Goal: Task Accomplishment & Management: Manage account settings

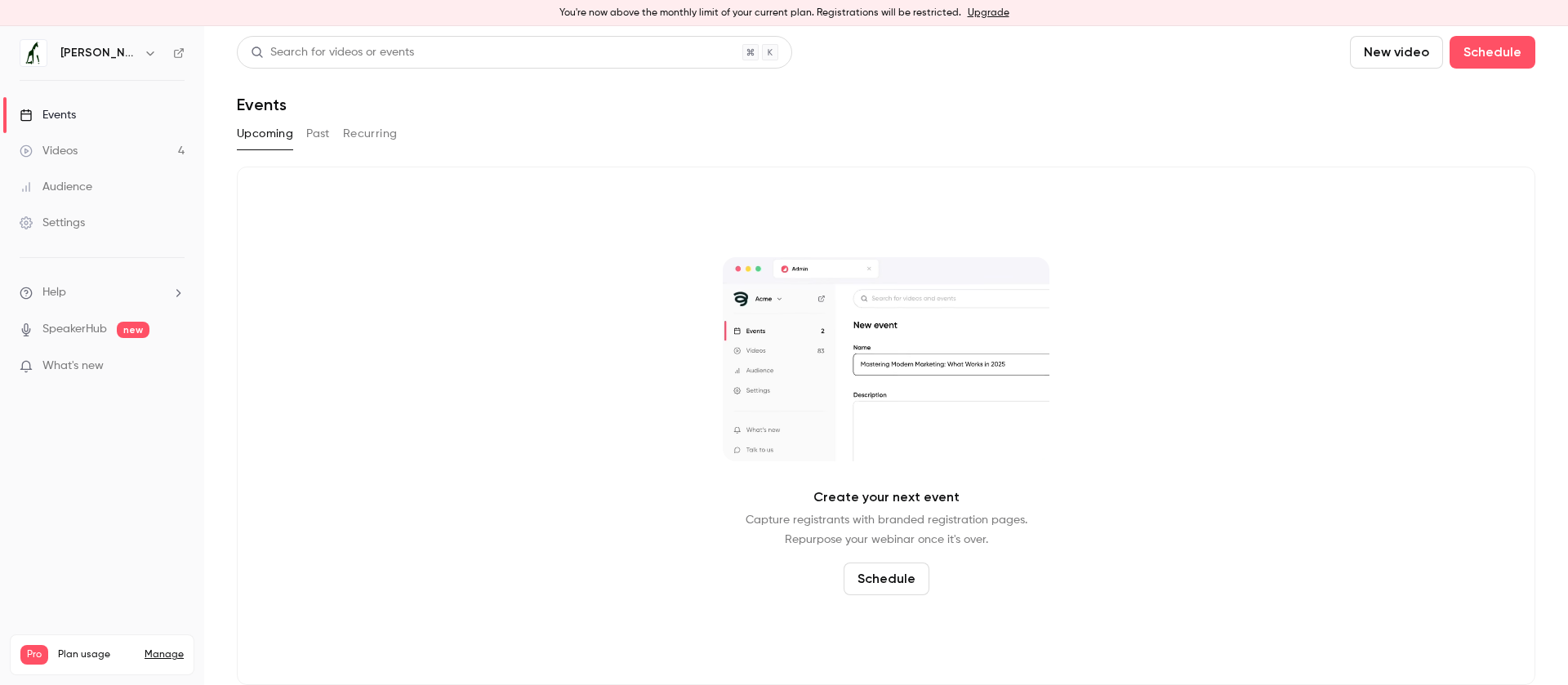
click at [142, 147] on link "Videos 4" at bounding box center [102, 151] width 205 height 36
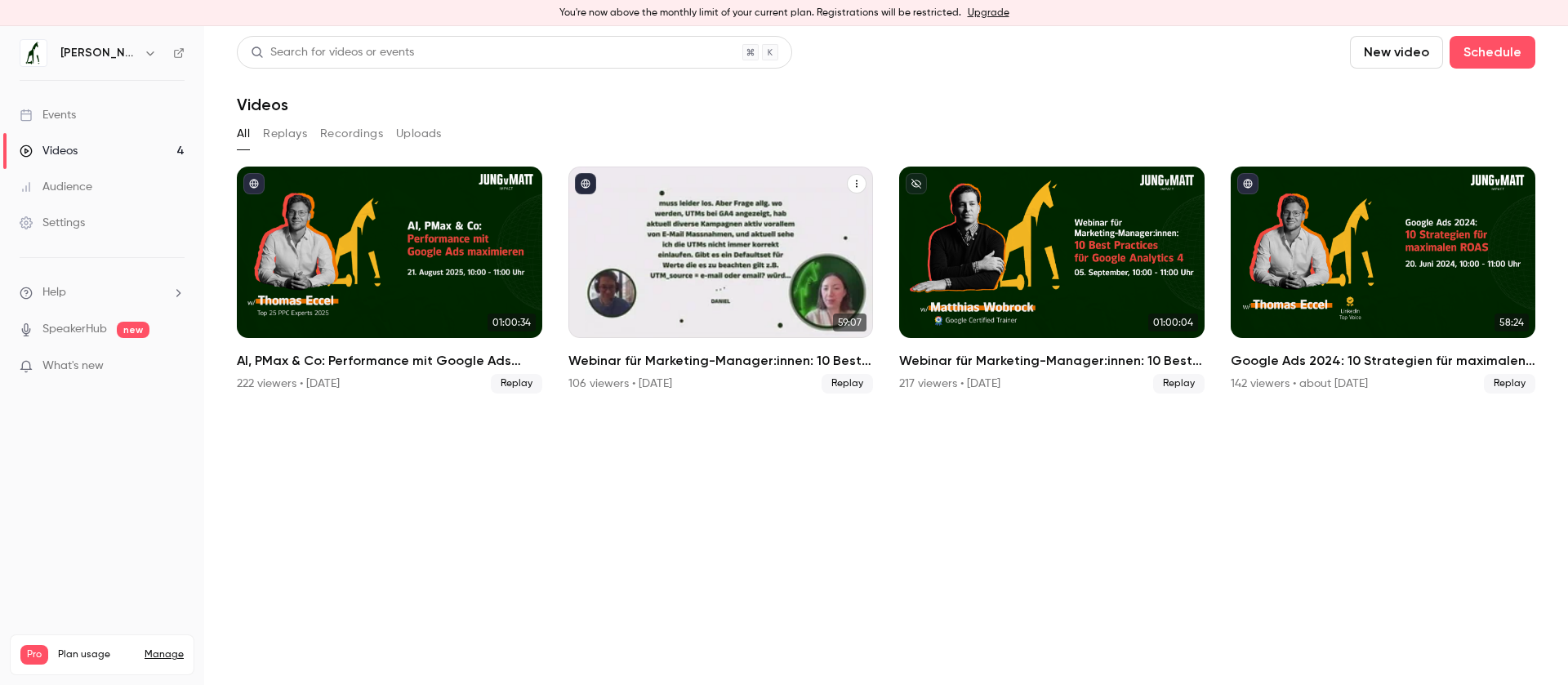
click at [685, 362] on h2 "Webinar für Marketing-Manager:innen: 10 Best Practices für Google Analytics 4" at bounding box center [720, 361] width 305 height 20
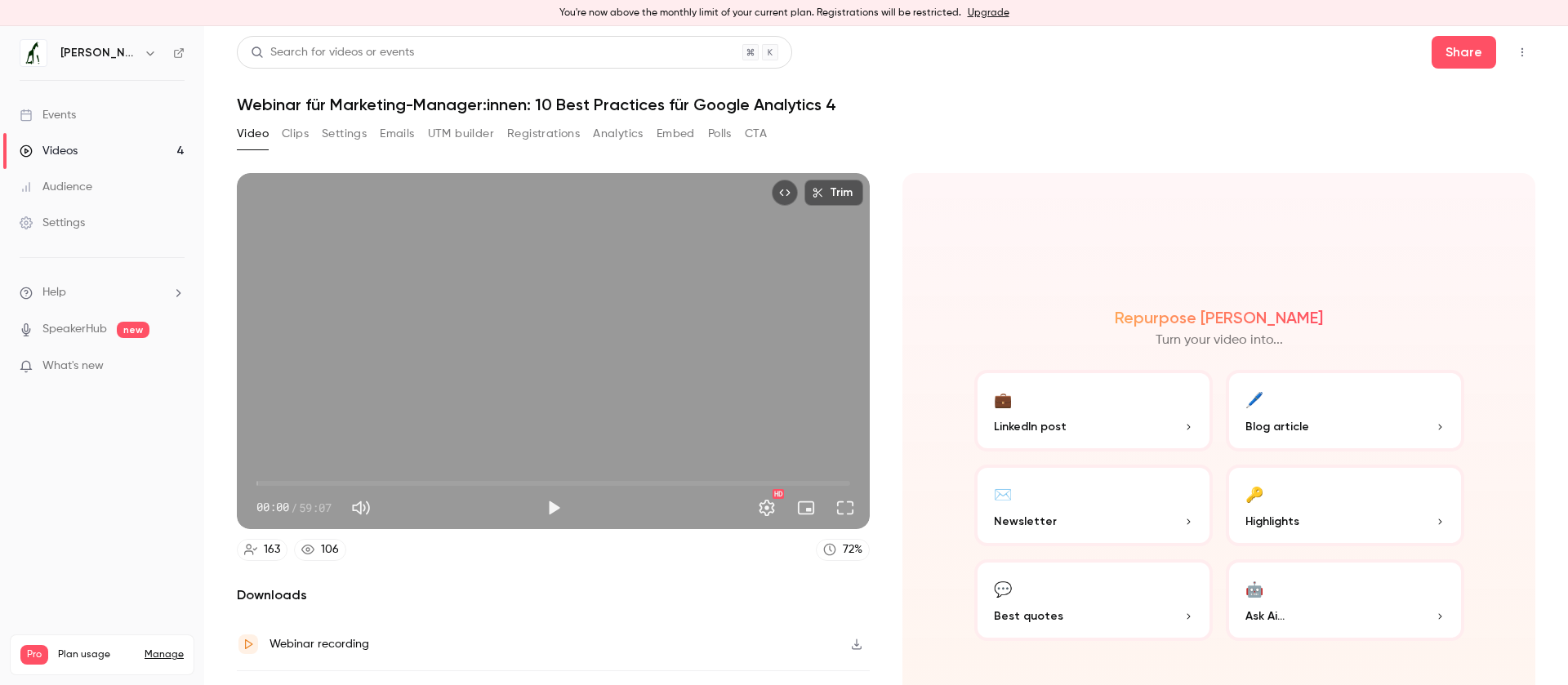
click at [550, 135] on button "Registrations" at bounding box center [543, 133] width 72 height 26
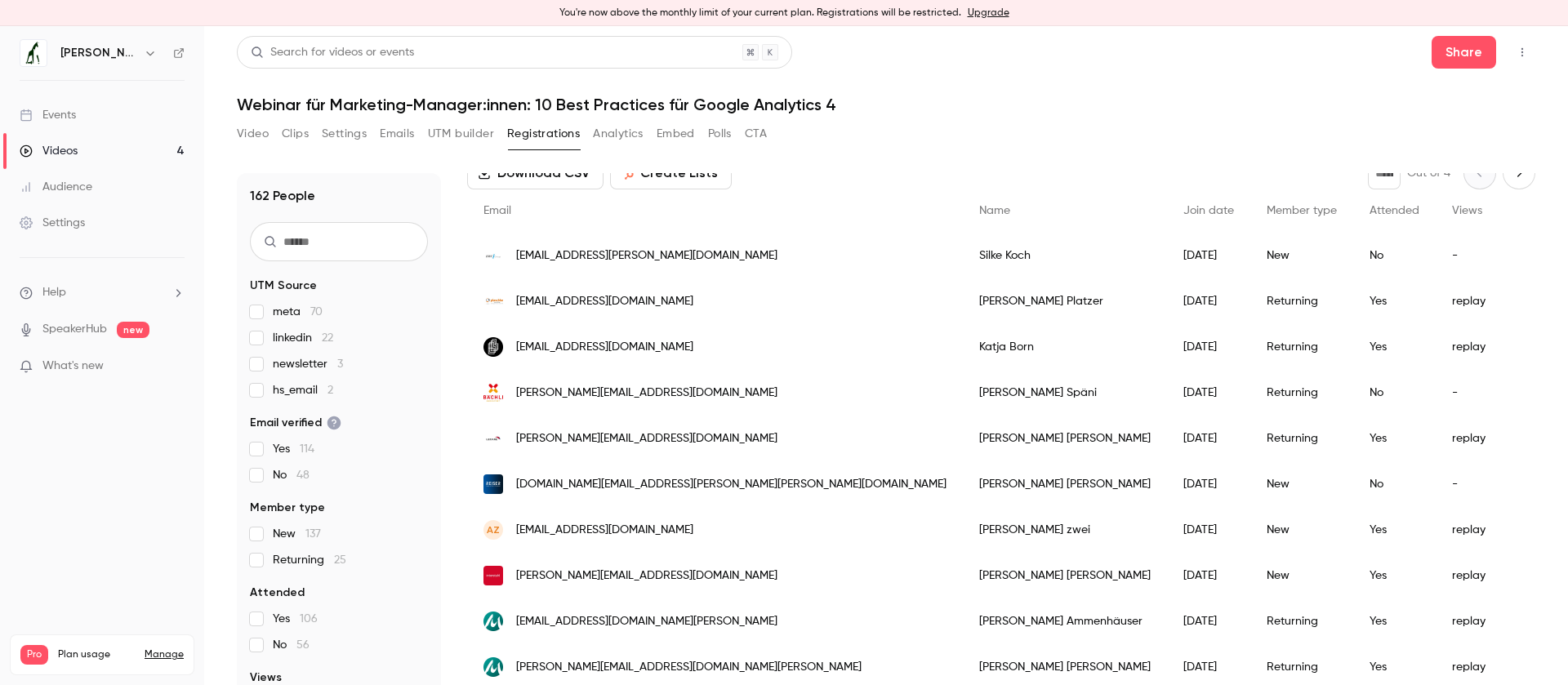
scroll to position [141, 0]
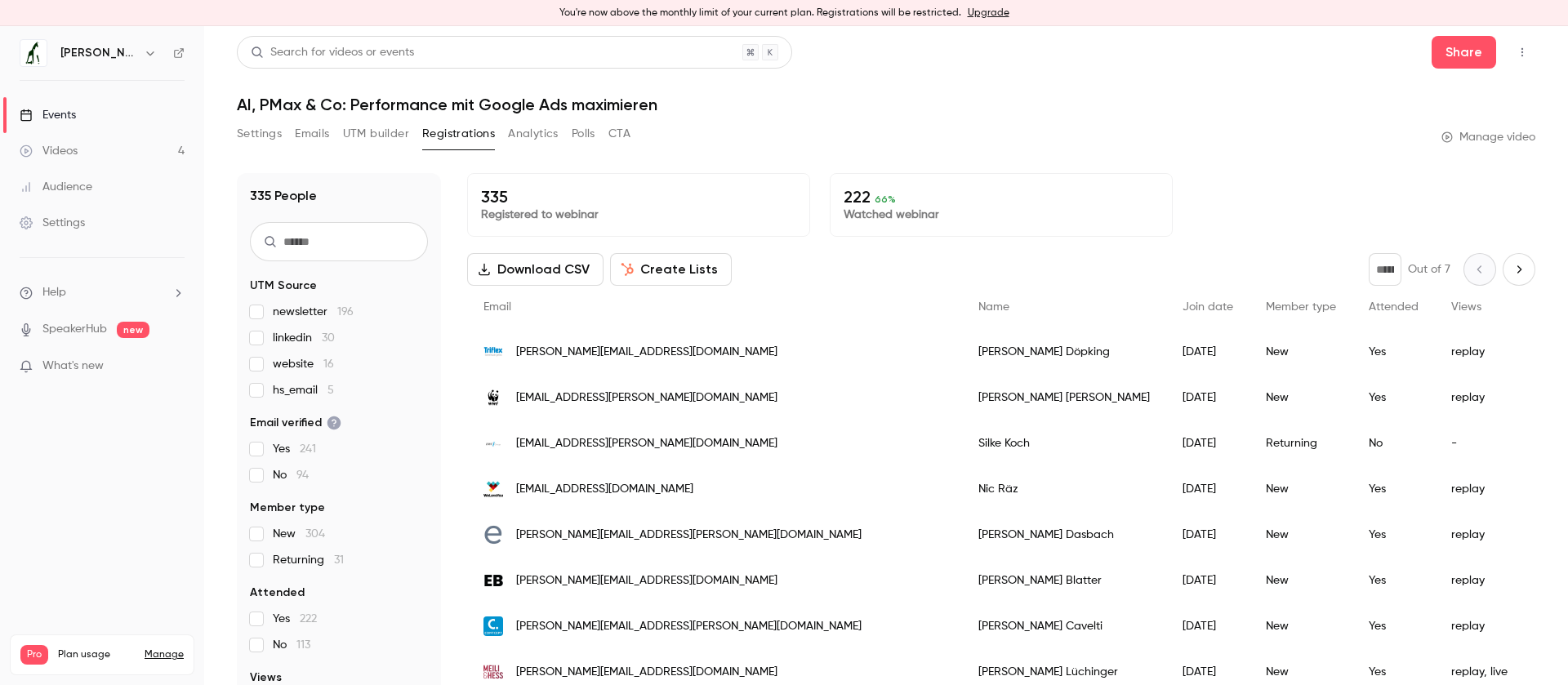
click at [1530, 53] on button "button" at bounding box center [1521, 51] width 26 height 26
drag, startPoint x: 1385, startPoint y: 47, endPoint x: 1393, endPoint y: 49, distance: 8.2
click at [1387, 48] on div at bounding box center [784, 342] width 1568 height 685
click at [1482, 52] on button "Share" at bounding box center [1464, 52] width 65 height 32
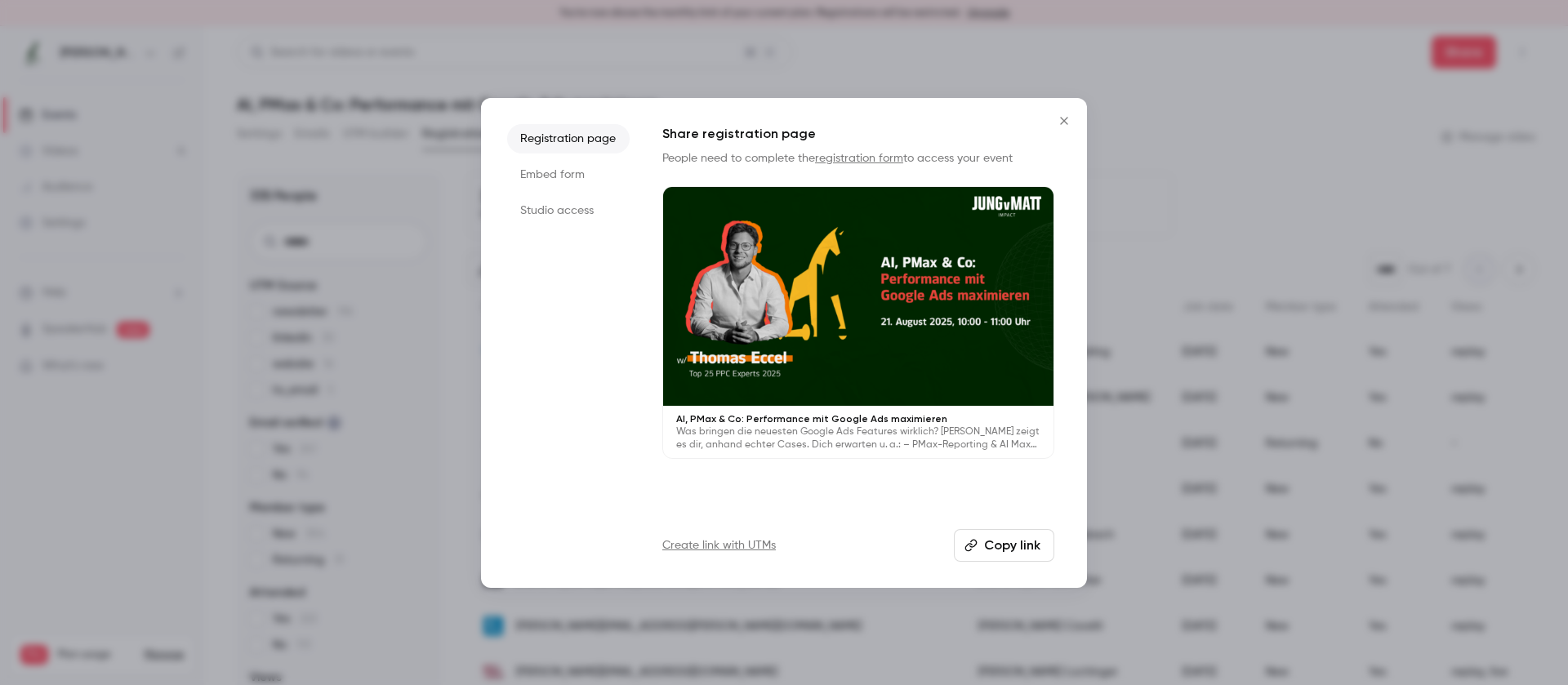
click at [862, 275] on div at bounding box center [858, 297] width 390 height 220
click at [1057, 118] on icon "Close" at bounding box center [1064, 121] width 20 height 13
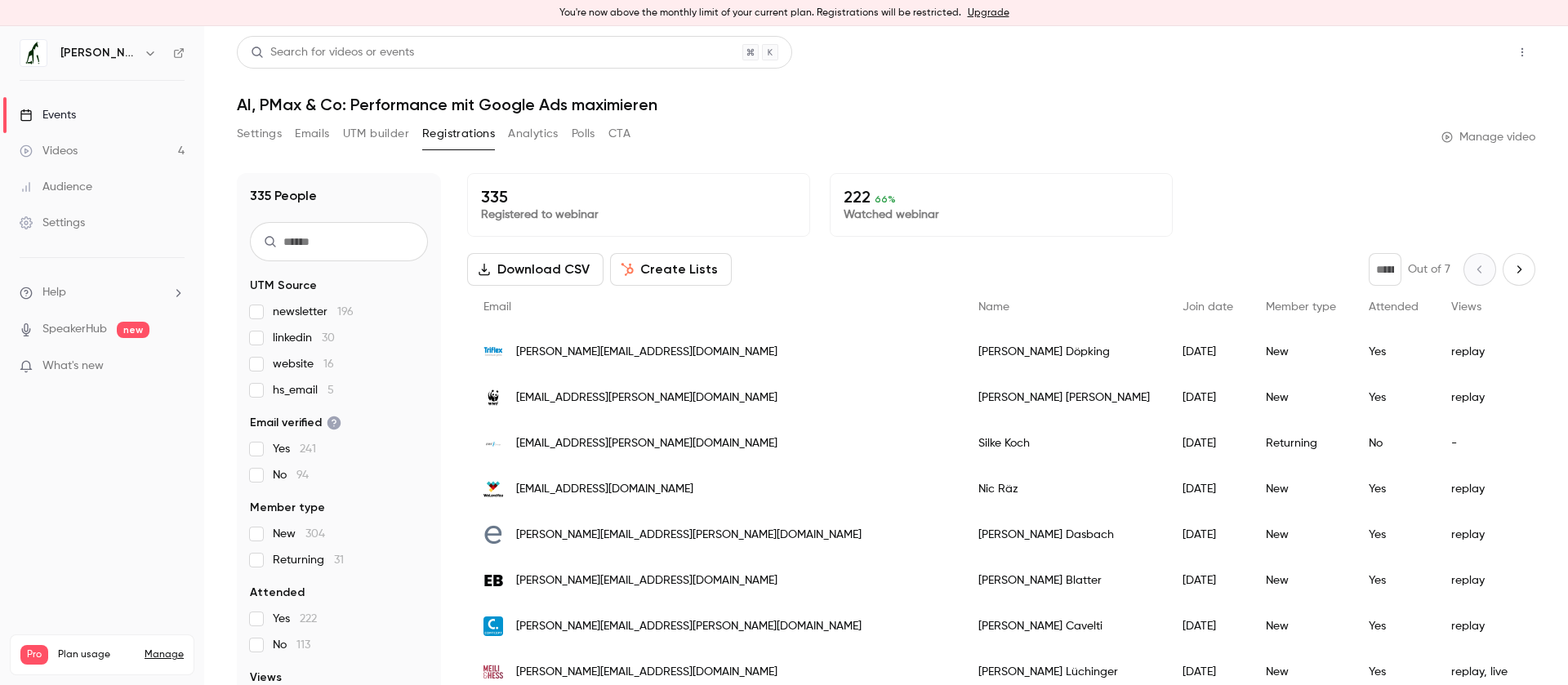
click at [1446, 43] on button "Share" at bounding box center [1464, 52] width 65 height 32
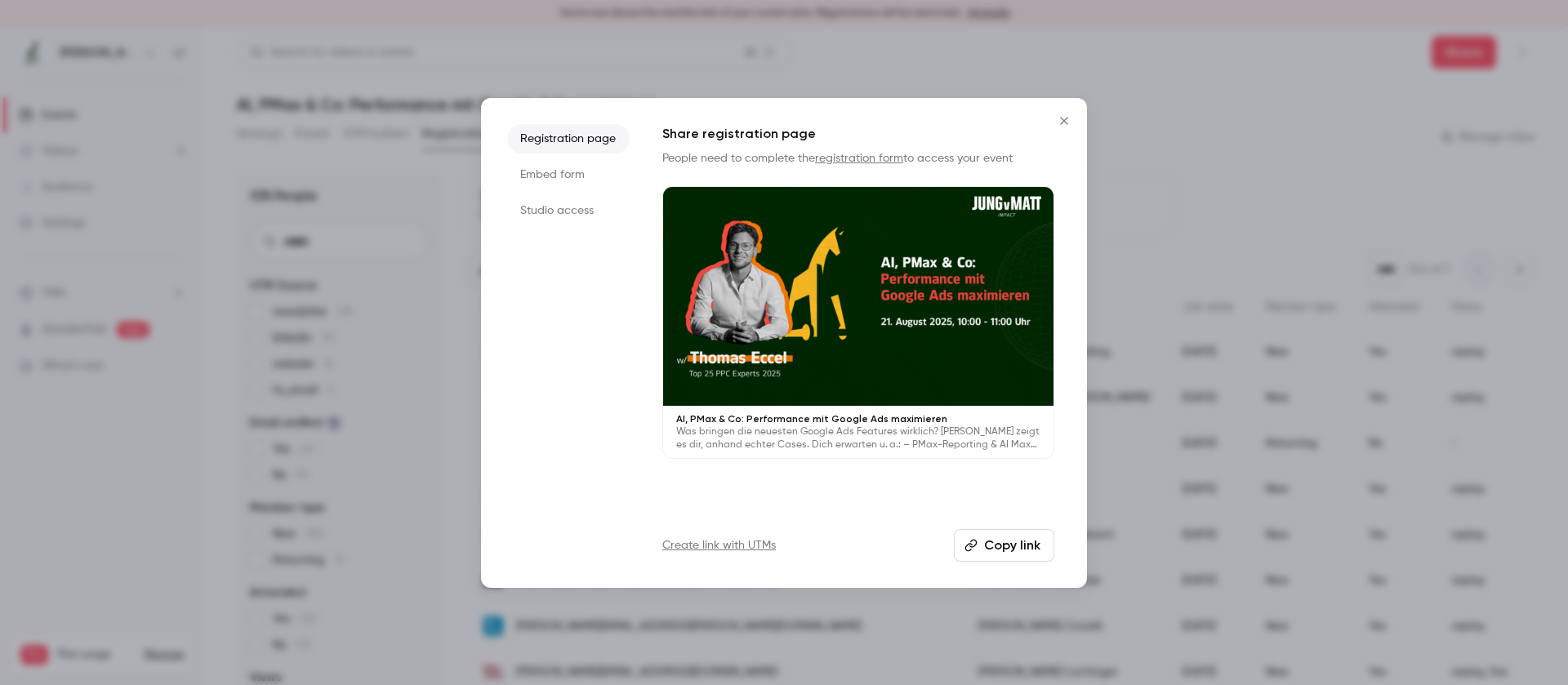
click at [735, 545] on link "Create link with UTMs" at bounding box center [718, 545] width 113 height 16
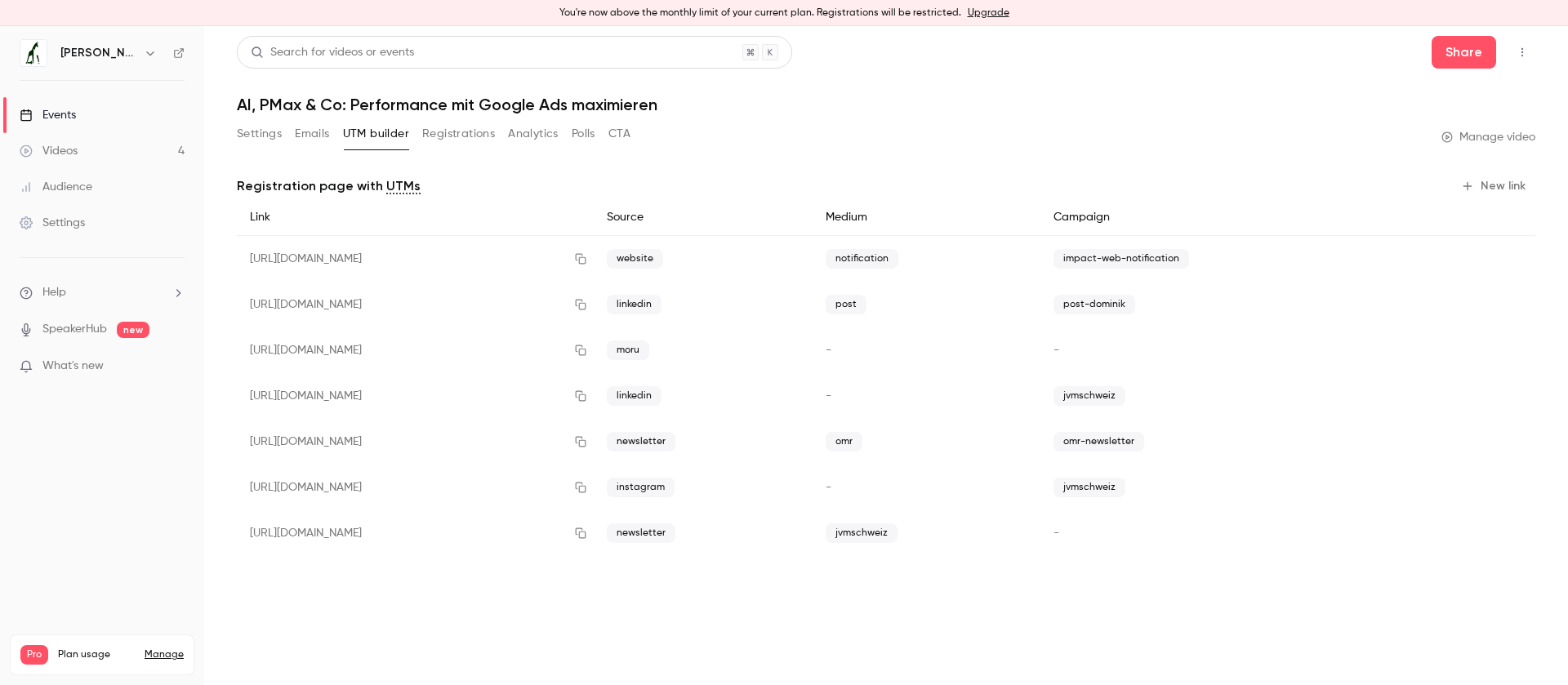
click at [1492, 184] on button "New link" at bounding box center [1495, 186] width 81 height 26
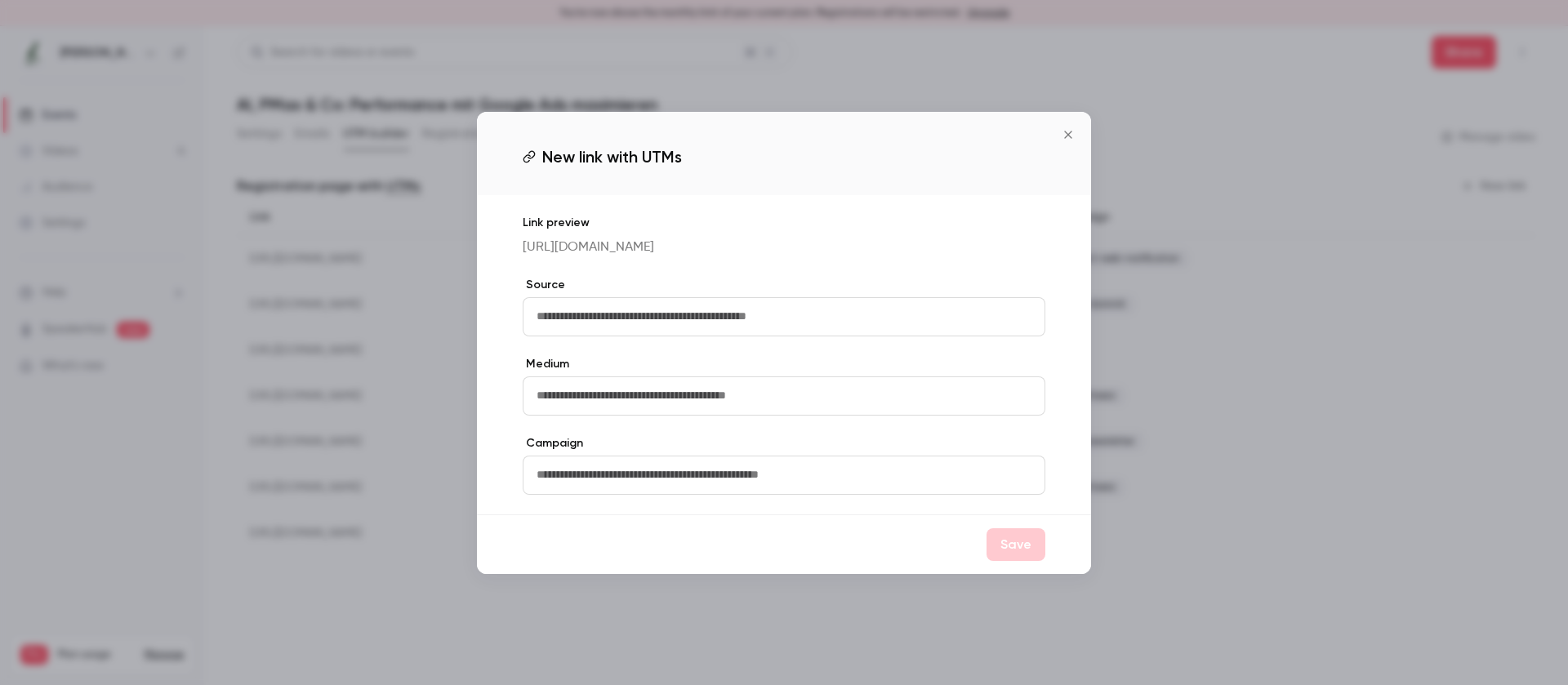
click at [741, 317] on input "text" at bounding box center [783, 316] width 522 height 39
type input "*******"
click at [720, 404] on input "text" at bounding box center [783, 396] width 522 height 39
click at [751, 362] on div "Link preview https://watch.getcontrast.io/register/jung-von-matt-impact-google-…" at bounding box center [784, 355] width 615 height 320
click at [715, 414] on input "text" at bounding box center [783, 396] width 522 height 39
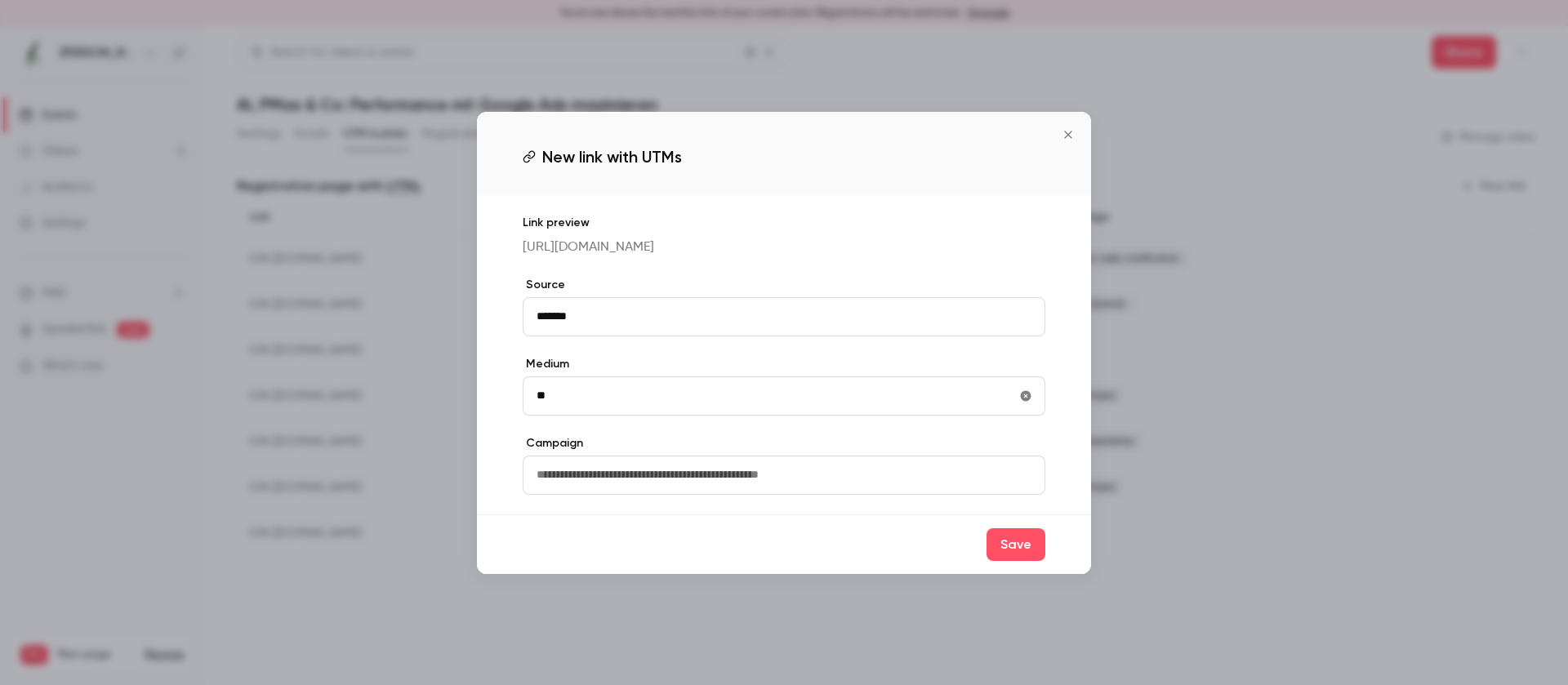
type input "*"
click at [707, 337] on input "*******" at bounding box center [783, 316] width 522 height 39
drag, startPoint x: 528, startPoint y: 323, endPoint x: 493, endPoint y: 323, distance: 35.0
click at [493, 323] on div "Link preview https://watch.getcontrast.io/register/jung-von-matt-impact-google-…" at bounding box center [784, 355] width 615 height 320
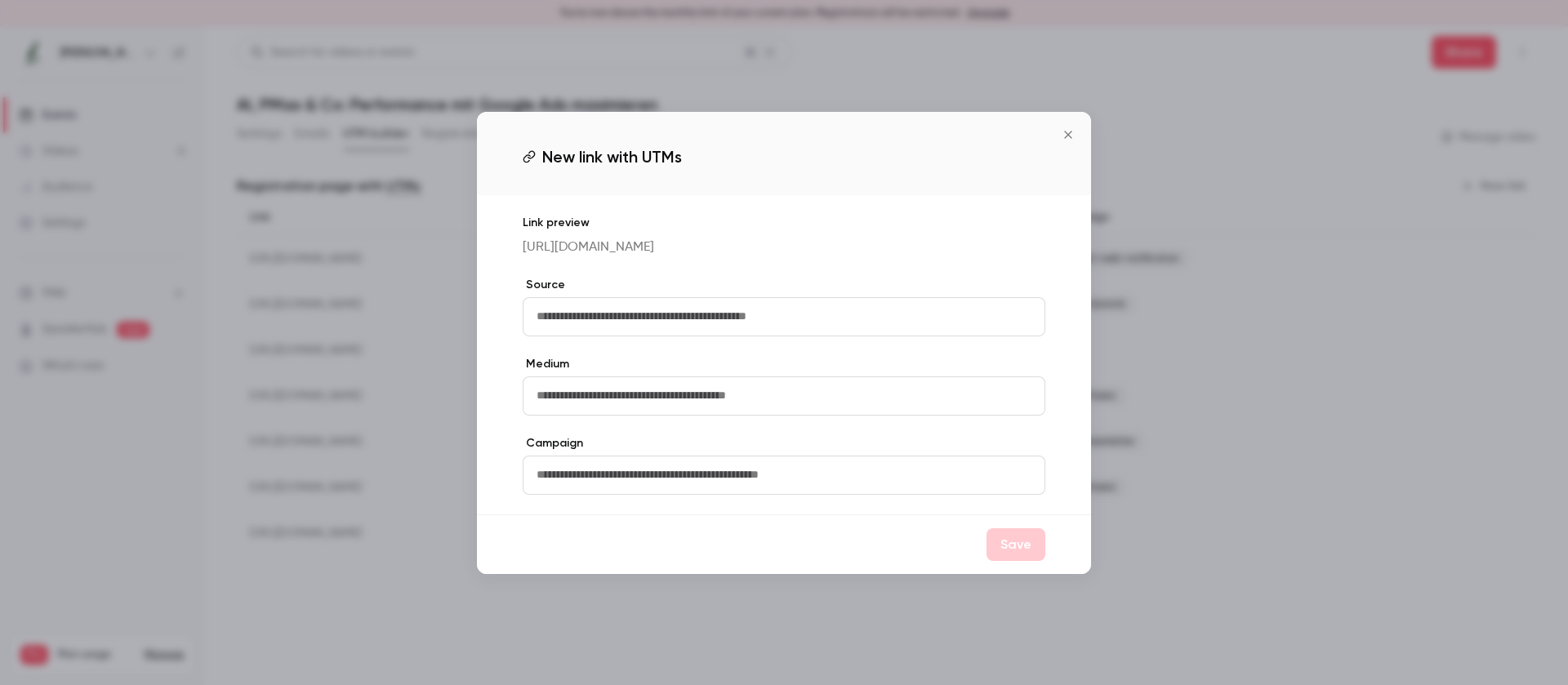
click at [588, 391] on input "text" at bounding box center [783, 396] width 522 height 39
paste input "*******"
type input "*******"
click at [608, 320] on input "text" at bounding box center [783, 316] width 522 height 39
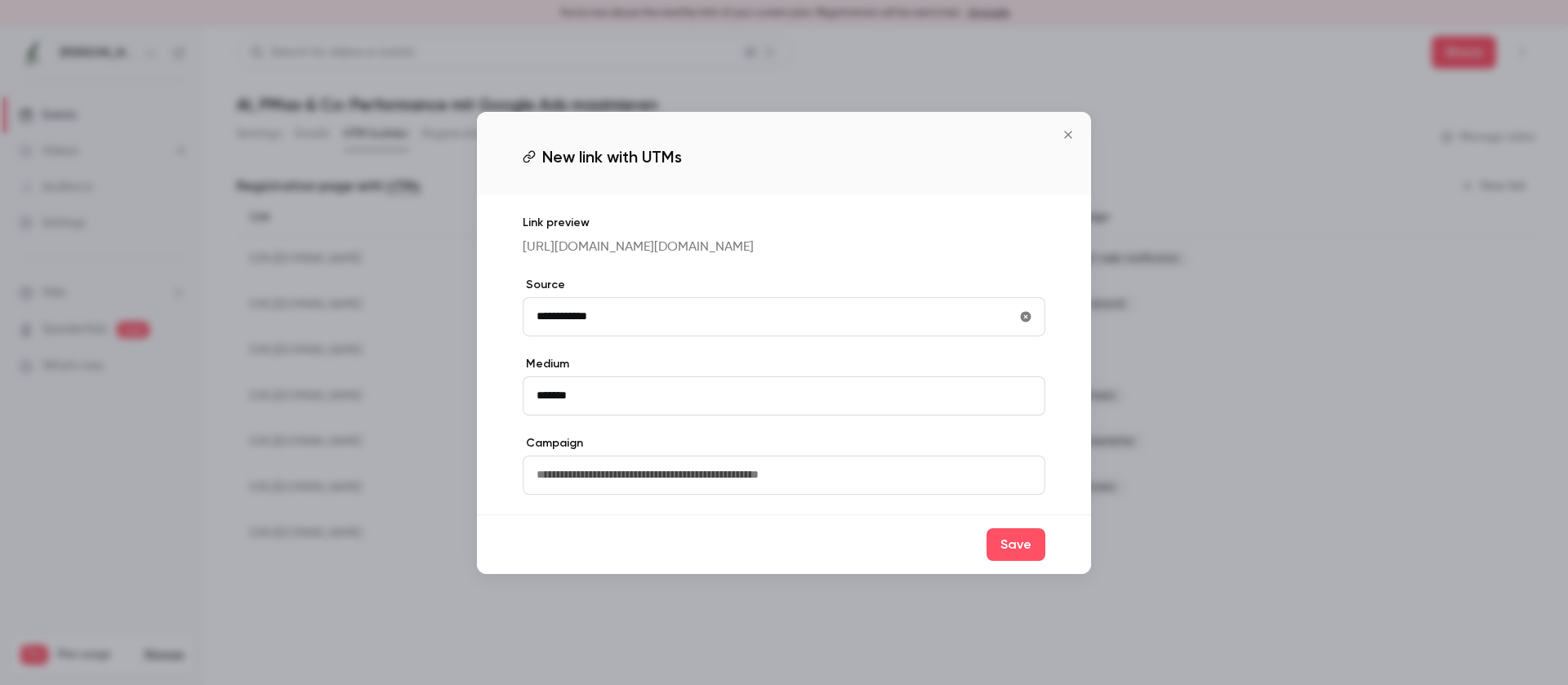
type input "**********"
click at [620, 493] on input "text" at bounding box center [783, 475] width 522 height 39
drag, startPoint x: 531, startPoint y: 401, endPoint x: 454, endPoint y: 392, distance: 77.5
click at [455, 392] on body "You're now above the monthly limit of your current plan. Registrations will be …" at bounding box center [784, 355] width 1568 height 659
click at [584, 481] on input "text" at bounding box center [783, 475] width 522 height 39
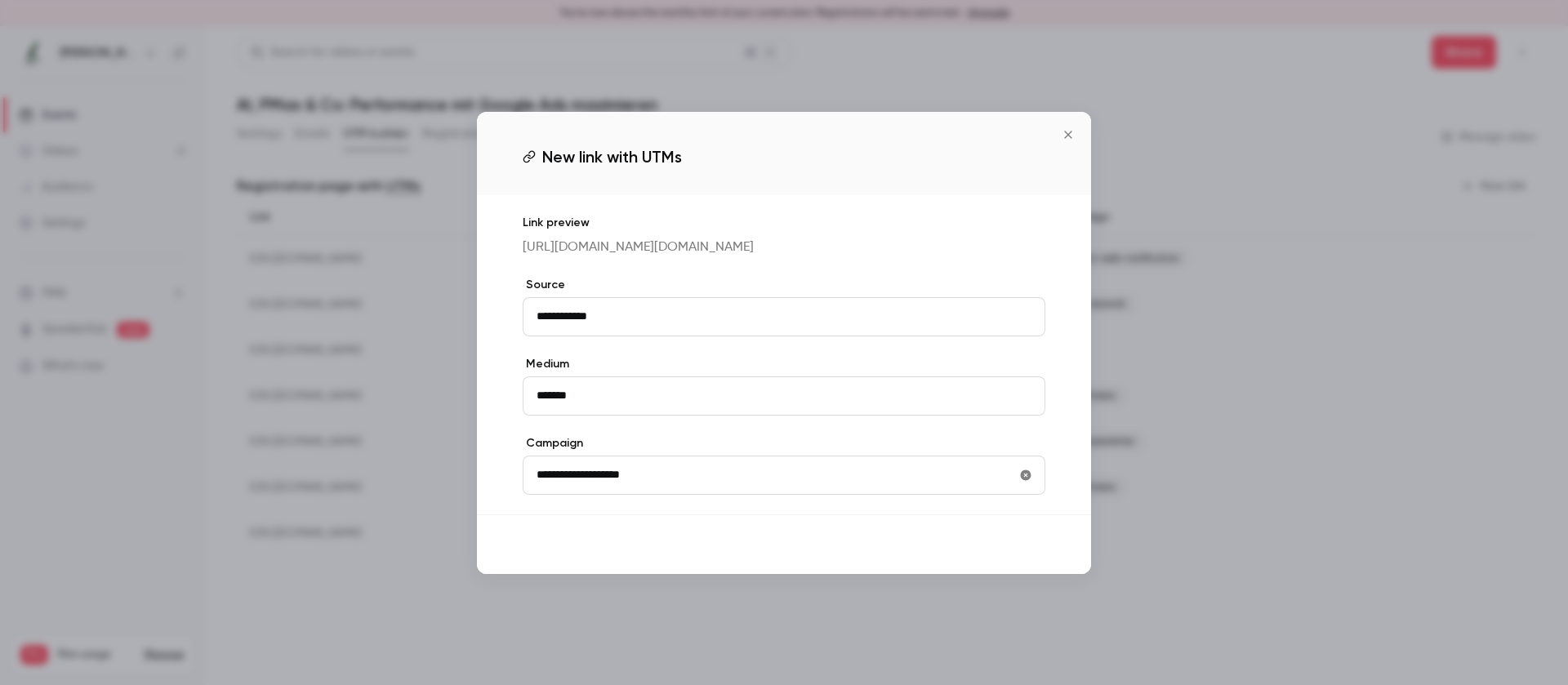
type input "**********"
click at [1002, 561] on button "Save" at bounding box center [1016, 544] width 59 height 32
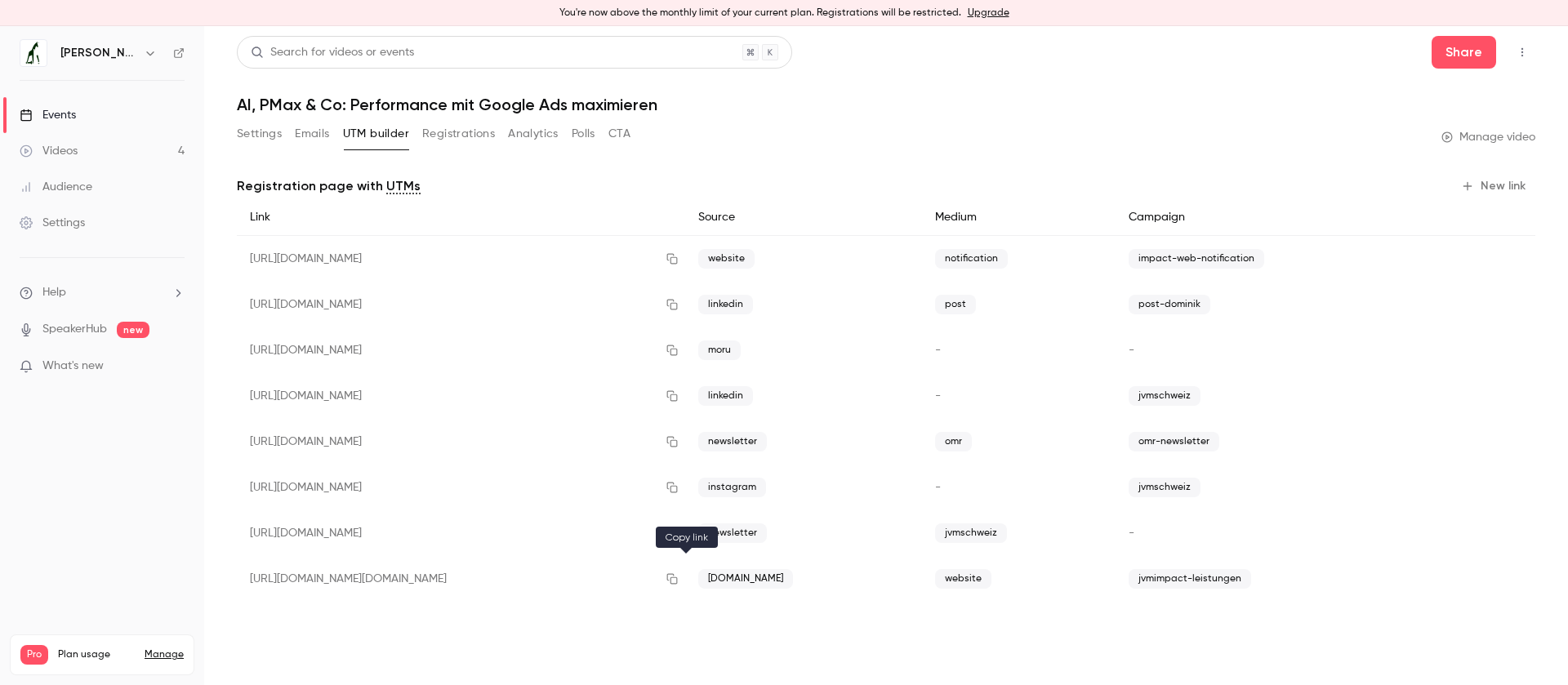
click at [677, 577] on icon "button" at bounding box center [672, 578] width 10 height 10
click at [317, 140] on button "Emails" at bounding box center [312, 133] width 34 height 26
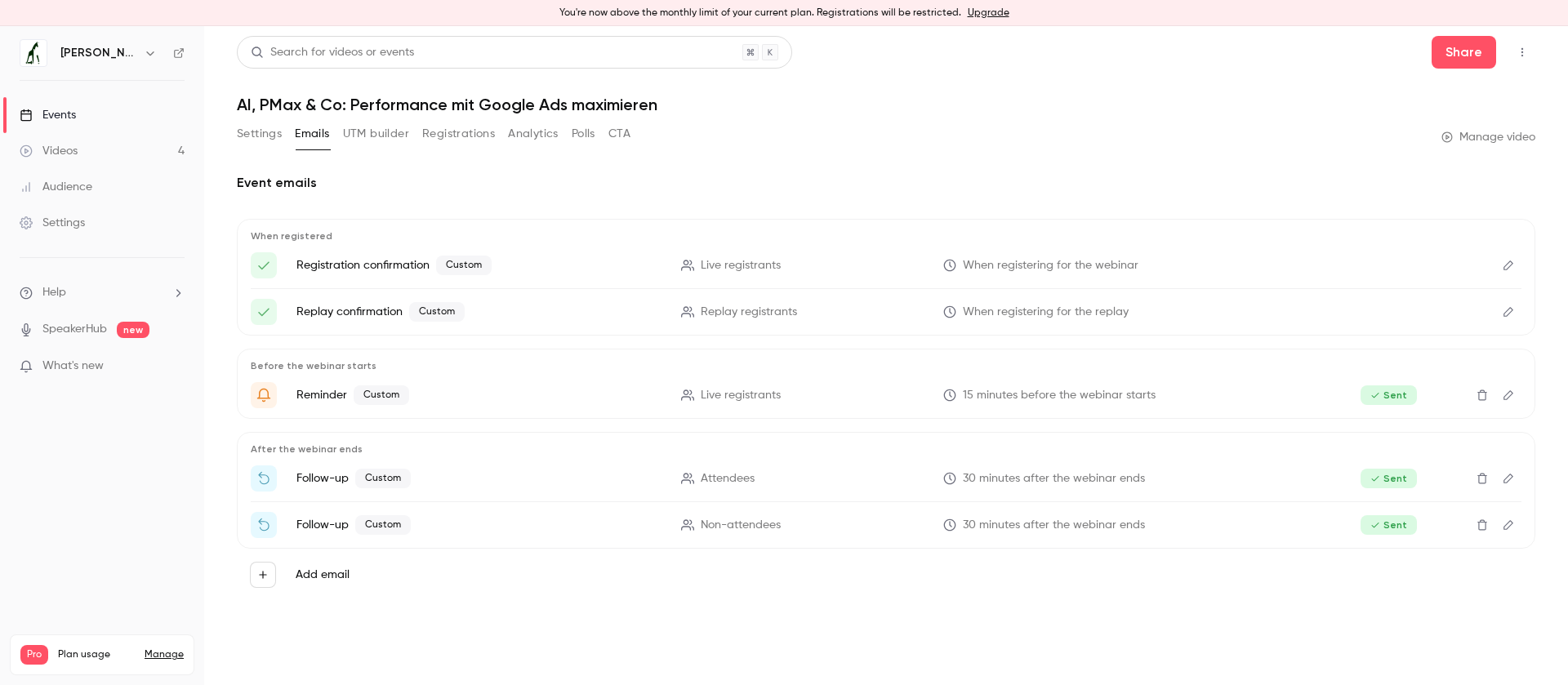
click at [365, 136] on button "UTM builder" at bounding box center [377, 133] width 67 height 26
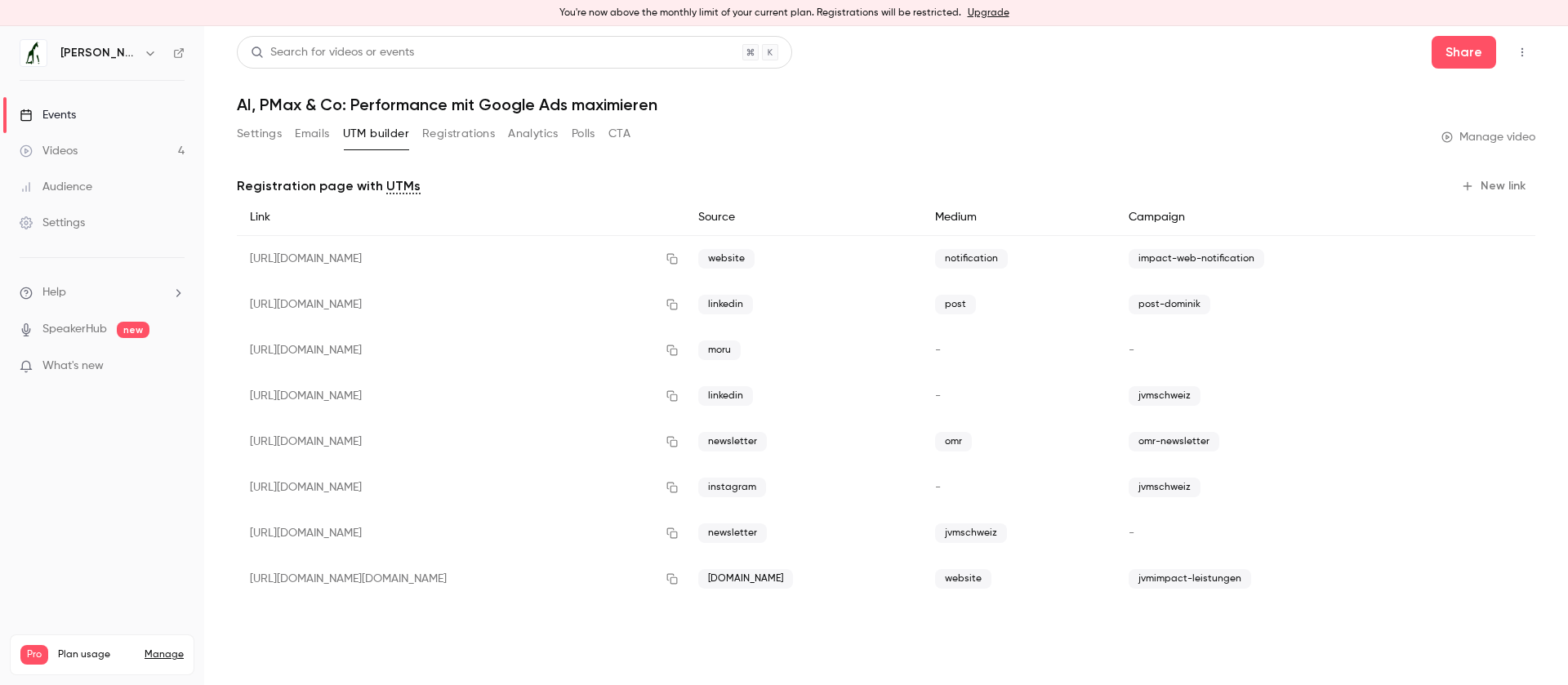
click at [455, 134] on button "Registrations" at bounding box center [459, 133] width 72 height 26
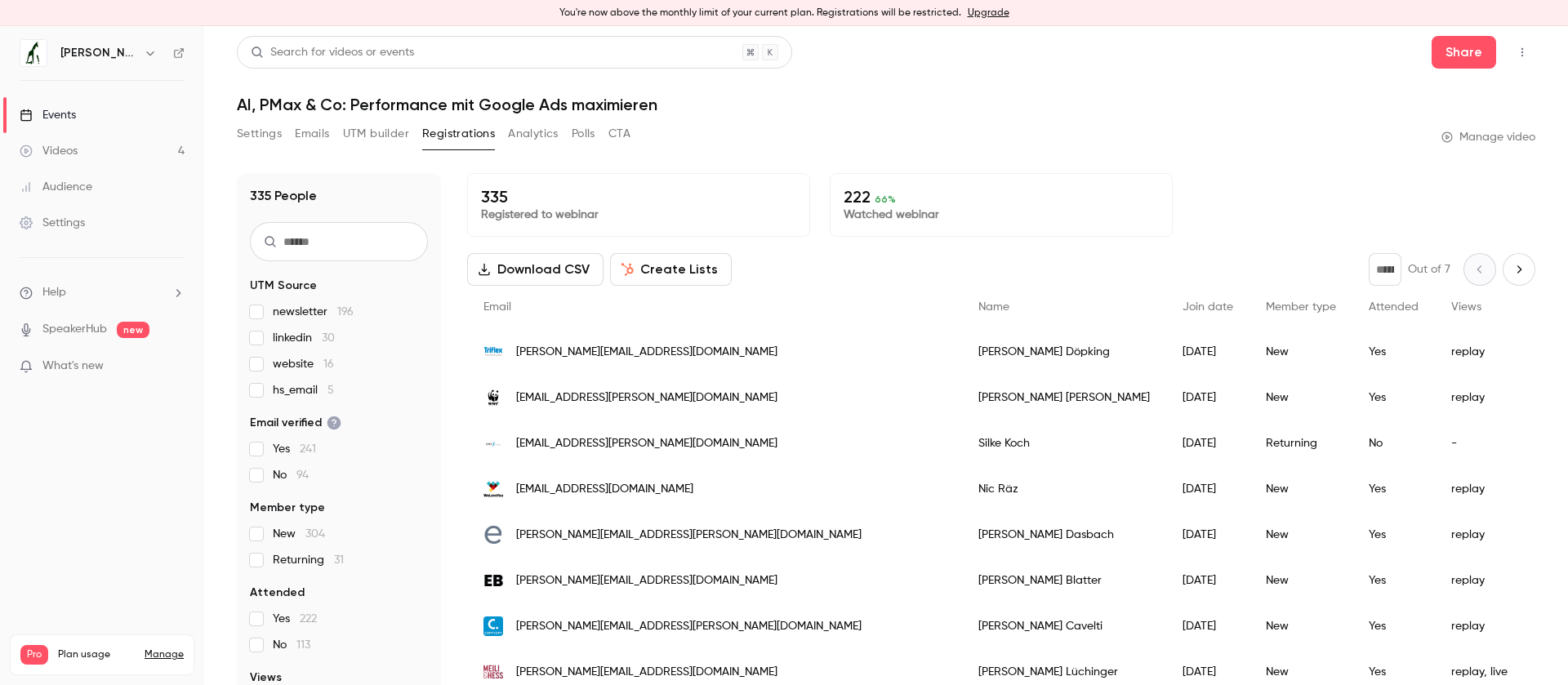
click at [388, 143] on button "UTM builder" at bounding box center [377, 133] width 67 height 26
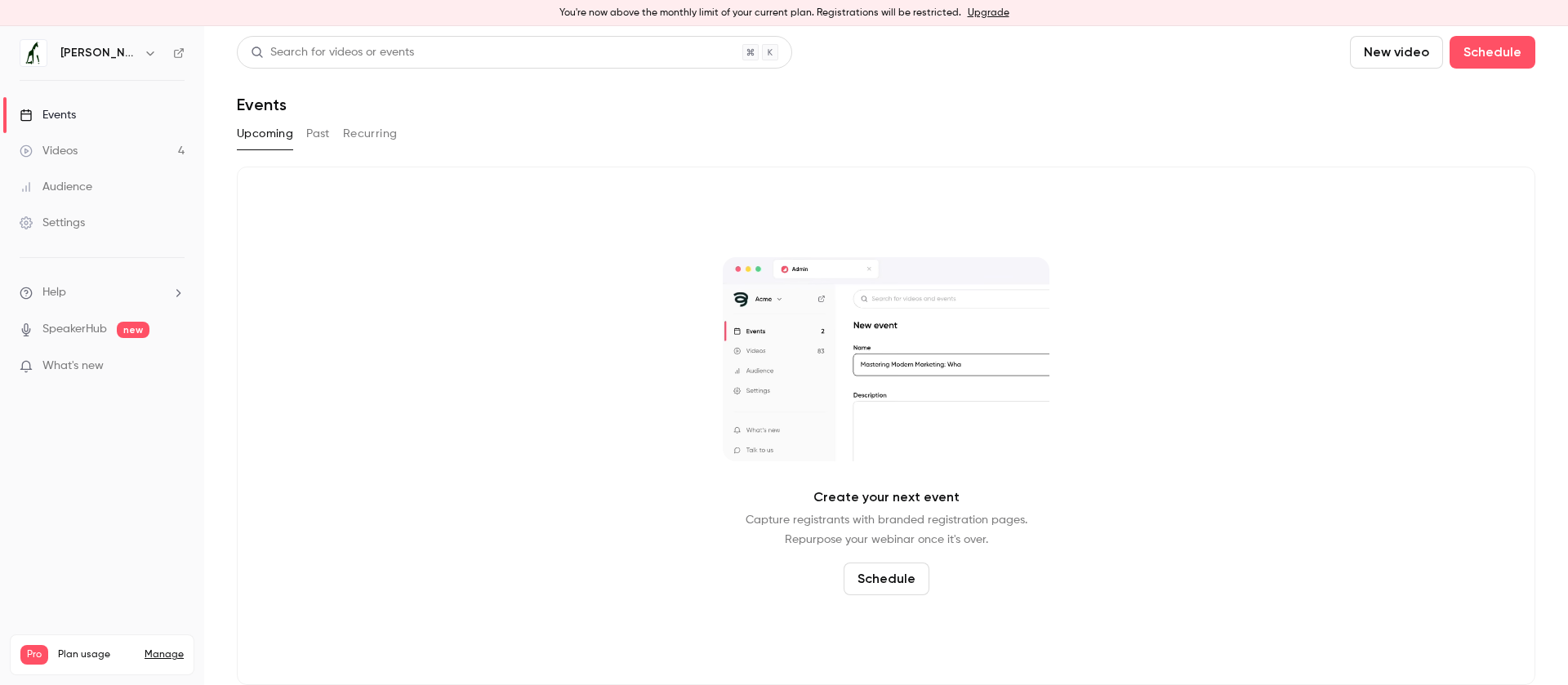
click at [150, 649] on link "Manage" at bounding box center [164, 656] width 39 height 13
click at [167, 649] on link "Manage" at bounding box center [164, 656] width 39 height 13
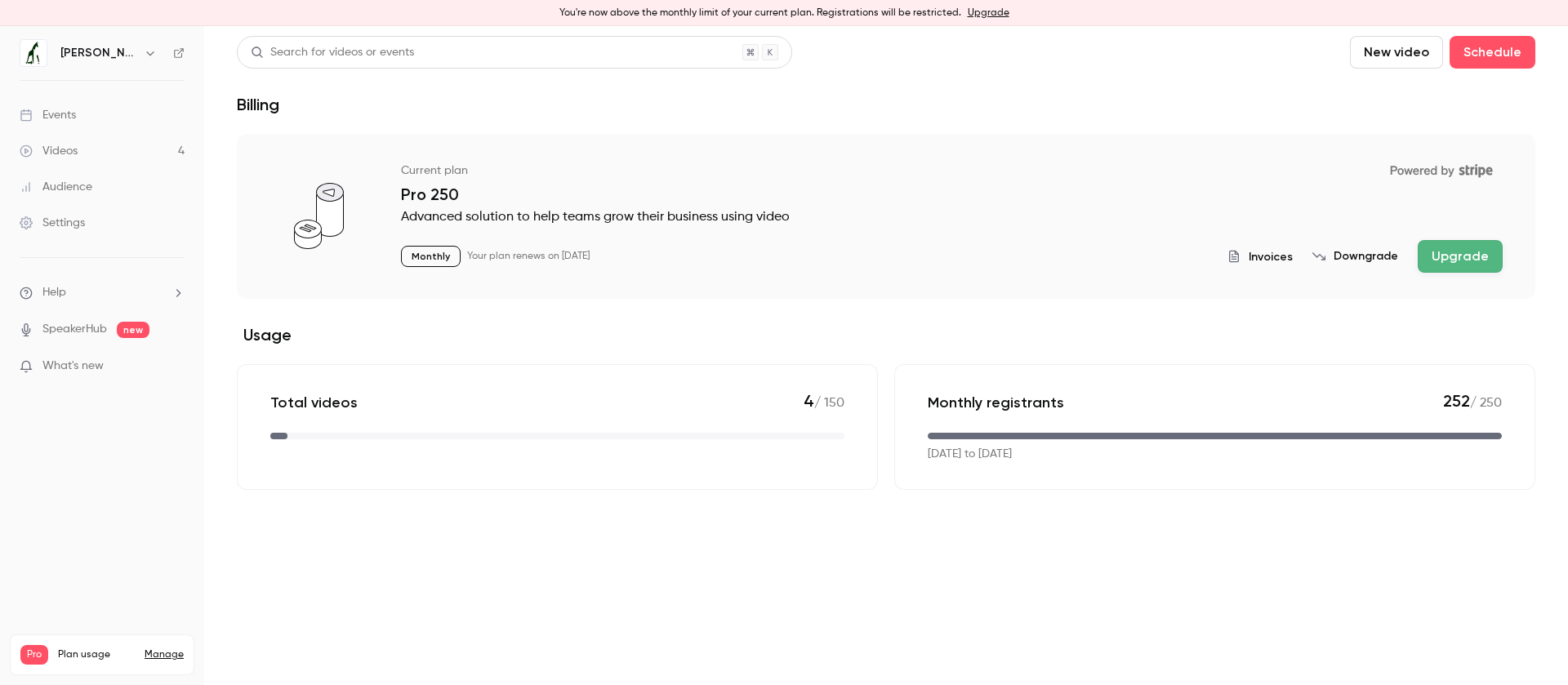
click at [1362, 256] on button "Downgrade" at bounding box center [1355, 256] width 86 height 16
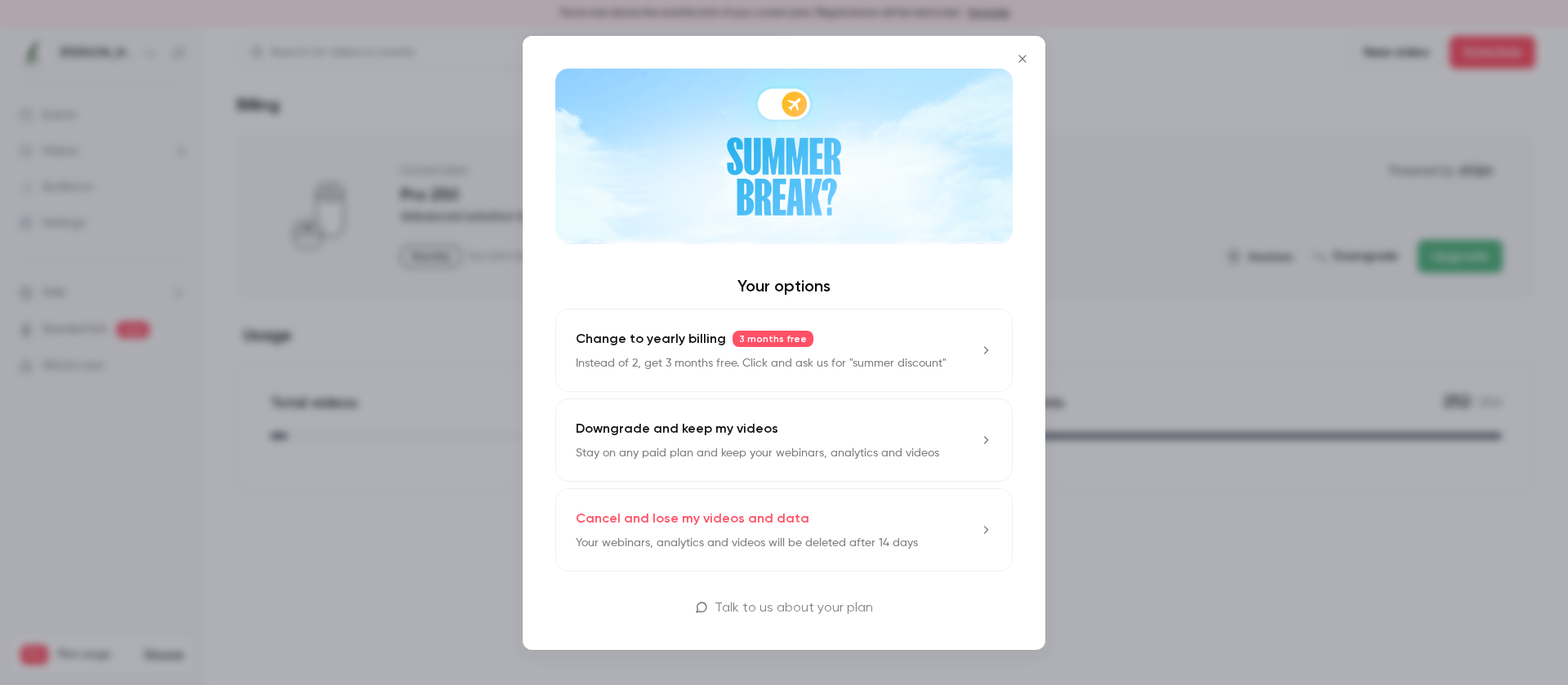
click at [829, 399] on button "Downgrade and keep my videos Stay on any paid plan and keep your webinars, anal…" at bounding box center [784, 440] width 458 height 84
